Goal: Task Accomplishment & Management: Manage account settings

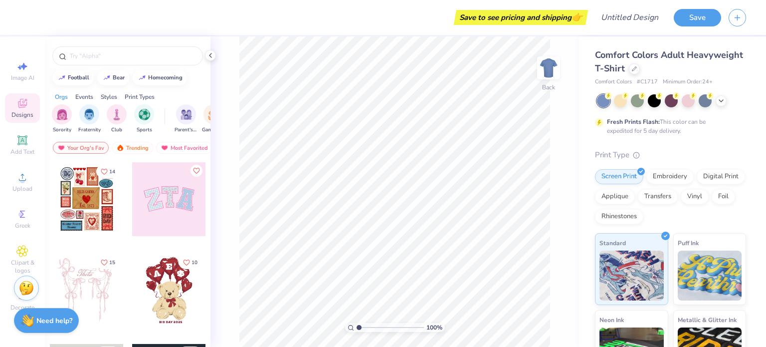
click at [26, 287] on img at bounding box center [26, 287] width 15 height 15
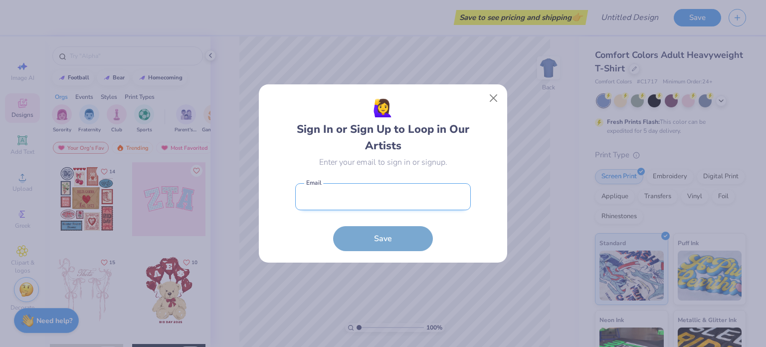
click at [394, 204] on input "email" at bounding box center [383, 196] width 176 height 27
type input "[EMAIL_ADDRESS][DOMAIN_NAME]"
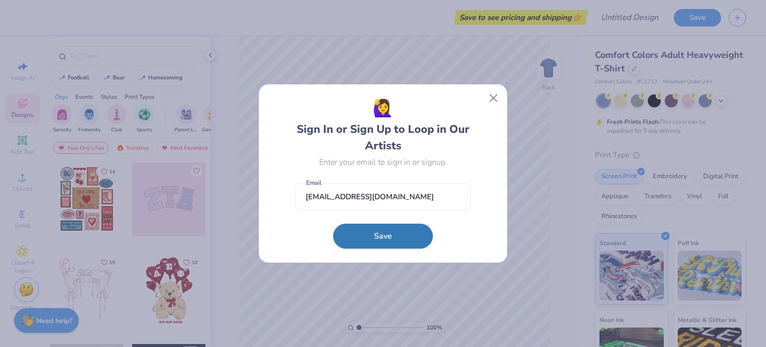
click at [399, 238] on button "Save" at bounding box center [383, 235] width 100 height 25
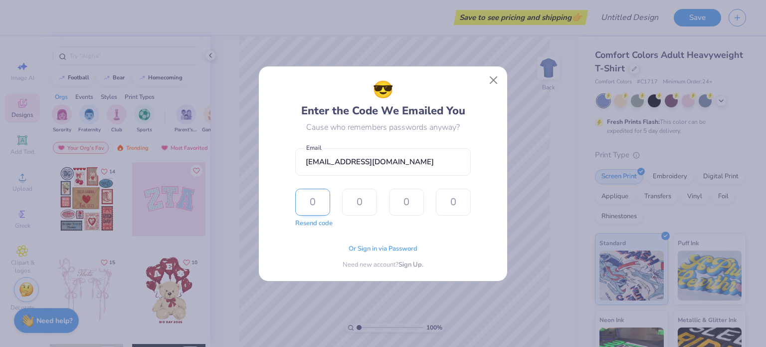
type input "4"
type input "2"
type input "5"
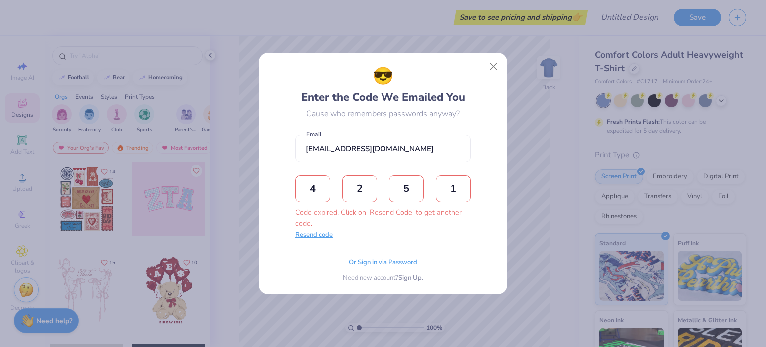
type input "1"
click at [321, 236] on button "Resend code" at bounding box center [313, 235] width 37 height 10
click at [313, 195] on input "text" at bounding box center [312, 188] width 35 height 27
type input "2"
type input "8"
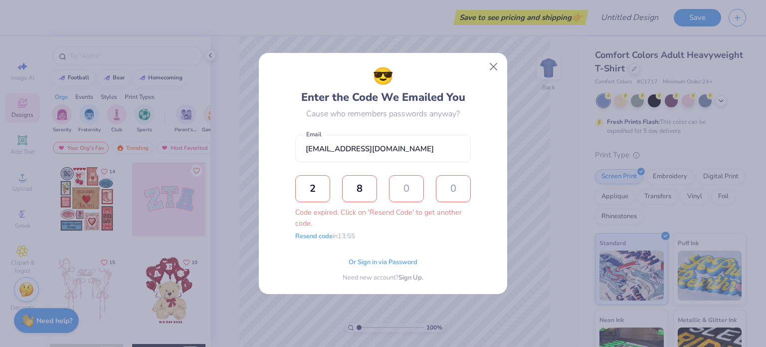
type input "5"
click at [493, 67] on button "Close" at bounding box center [493, 66] width 19 height 19
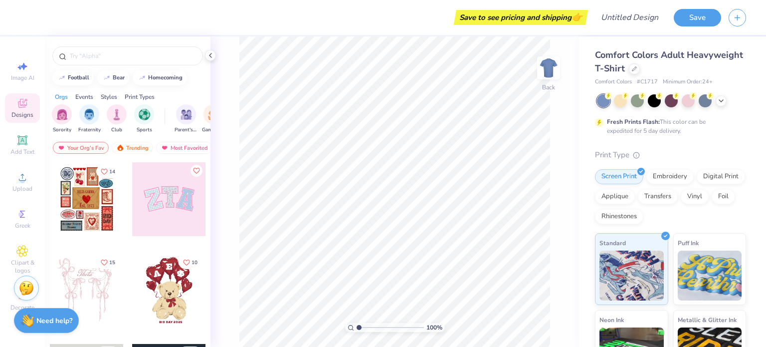
click at [24, 291] on img at bounding box center [26, 287] width 15 height 15
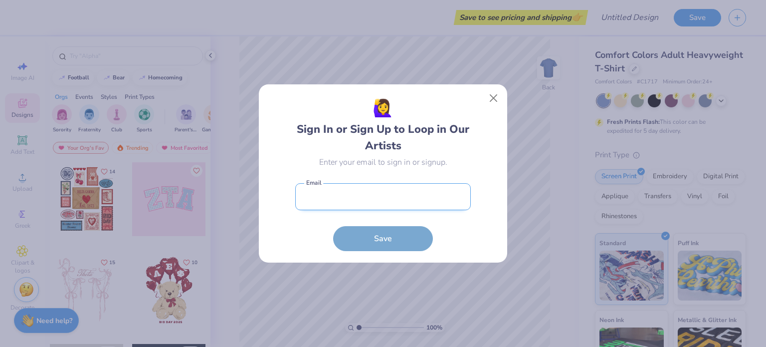
click at [353, 191] on input "email" at bounding box center [383, 196] width 176 height 27
type input "[EMAIL_ADDRESS][DOMAIN_NAME]"
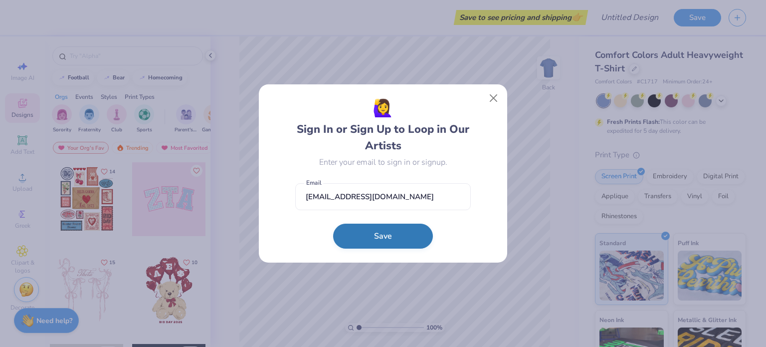
click at [377, 234] on button "Save" at bounding box center [383, 235] width 100 height 25
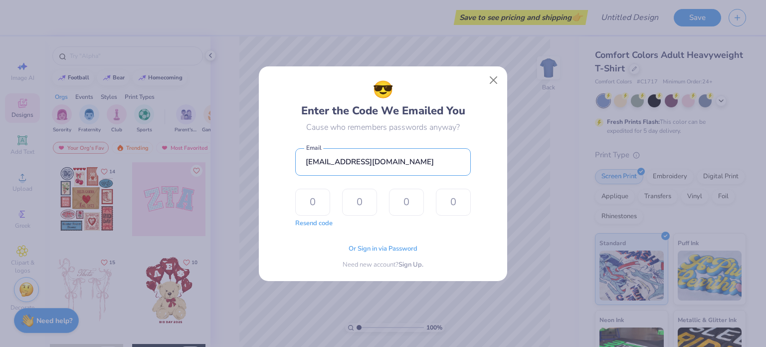
drag, startPoint x: 428, startPoint y: 161, endPoint x: 287, endPoint y: 163, distance: 140.6
click at [287, 163] on div "😎 Enter the Code We Emailed You Cause who remembers passwords anyway? [EMAIL_AD…" at bounding box center [383, 173] width 226 height 192
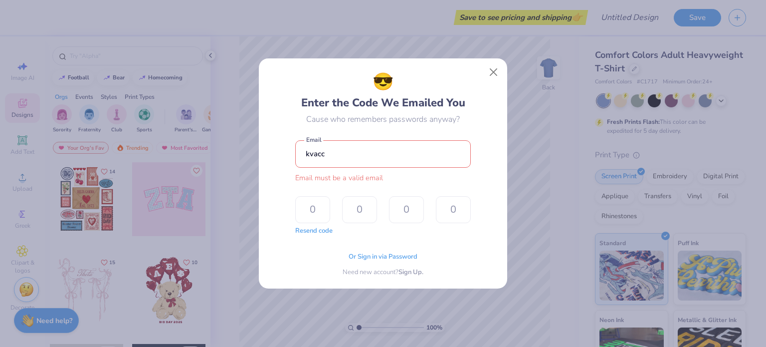
type input "[EMAIL_ADDRESS][DOMAIN_NAME]"
